Goal: Find contact information: Find contact information

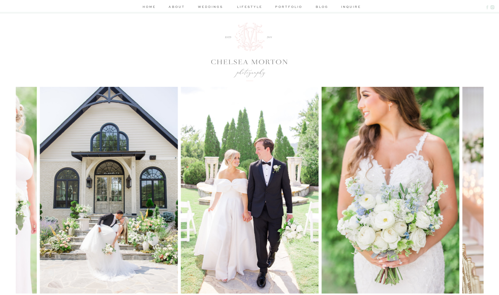
click at [290, 7] on nav "portfolio" at bounding box center [289, 7] width 29 height 6
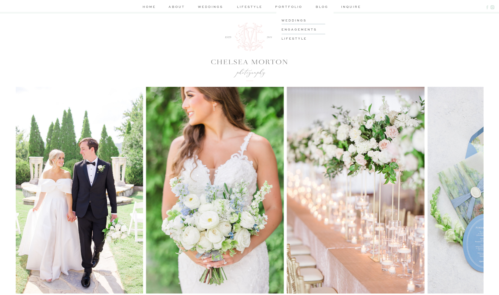
click at [289, 21] on h3 "weddings" at bounding box center [305, 20] width 46 height 5
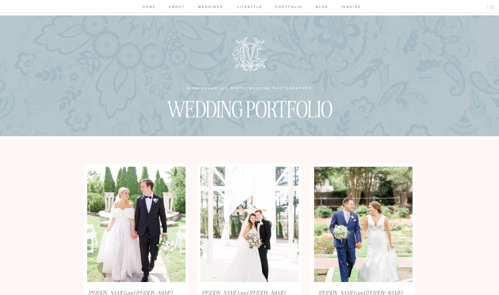
click at [354, 8] on nav "inquire" at bounding box center [349, 7] width 17 height 6
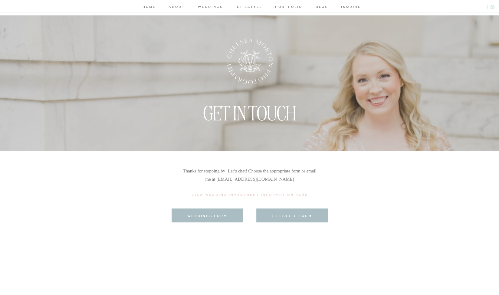
drag, startPoint x: 307, startPoint y: 179, endPoint x: 222, endPoint y: 179, distance: 85.4
click at [222, 179] on p "Thanks for stopping by! Let’s chat! Choose the appropriate form or email me at …" at bounding box center [250, 179] width 135 height 25
click at [305, 183] on p "Thanks for stopping by! Let’s chat! Choose the appropriate form or email me at …" at bounding box center [250, 179] width 135 height 25
drag, startPoint x: 305, startPoint y: 179, endPoint x: 221, endPoint y: 181, distance: 83.9
click at [221, 181] on p "Thanks for stopping by! Let’s chat! Choose the appropriate form or email me at …" at bounding box center [250, 179] width 135 height 25
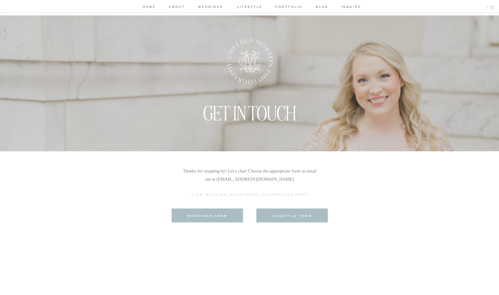
copy p "chelsea@chelseamortonphotography.com"
